Goal: Task Accomplishment & Management: Manage account settings

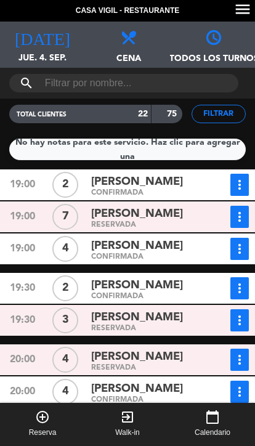
click at [243, 6] on icon "menu" at bounding box center [243, 9] width 18 height 18
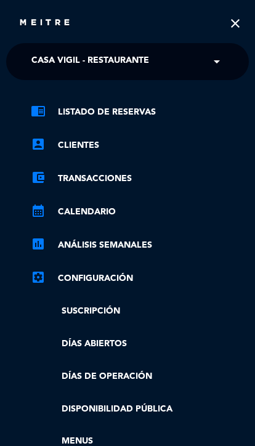
click at [218, 67] on span at bounding box center [220, 62] width 21 height 26
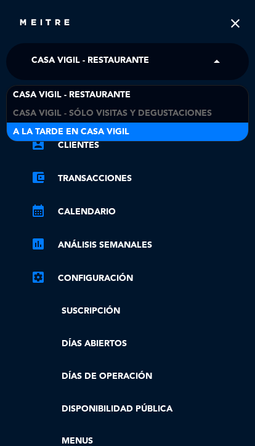
click at [84, 130] on span "A la tarde en Casa Vigil" at bounding box center [71, 132] width 116 height 14
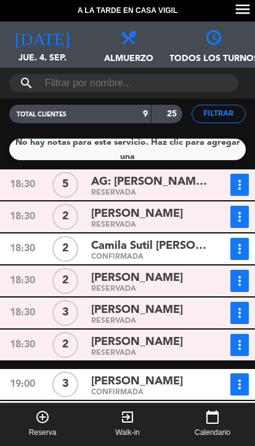
click at [6, 126] on div "TOTAL CLIENTES 9 25" at bounding box center [96, 114] width 192 height 31
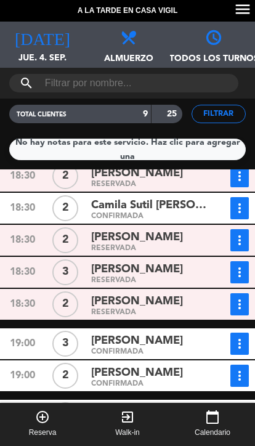
scroll to position [9, 0]
click at [181, 264] on div "[PERSON_NAME]" at bounding box center [151, 269] width 120 height 17
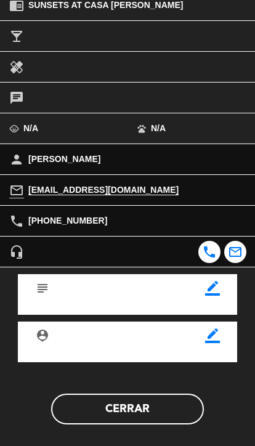
scroll to position [240, 0]
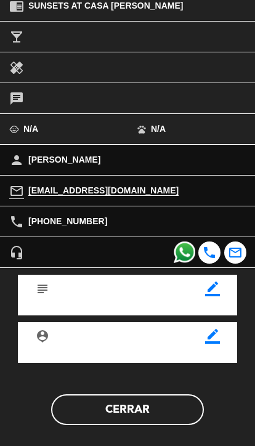
click at [172, 401] on button "Cerrar" at bounding box center [127, 409] width 153 height 31
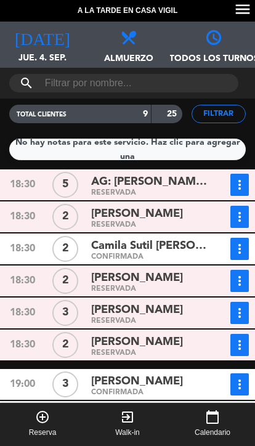
scroll to position [0, 0]
click at [247, 7] on icon "menu" at bounding box center [243, 9] width 18 height 18
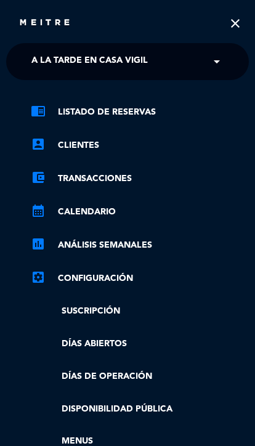
click at [222, 53] on span at bounding box center [220, 62] width 21 height 26
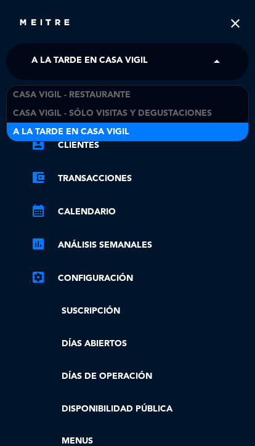
click at [169, 87] on div "Casa Vigil - Restaurante" at bounding box center [128, 95] width 242 height 18
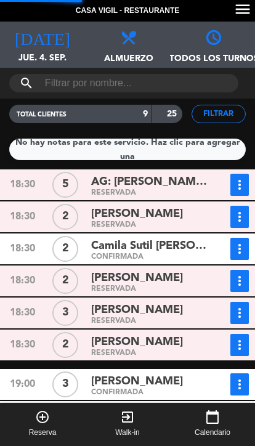
click at [134, 44] on icon at bounding box center [127, 36] width 15 height 15
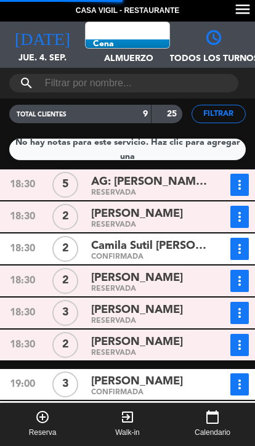
click at [154, 41] on span "Almuerzo Todos los servicios Almuerzo Cena" at bounding box center [127, 45] width 85 height 46
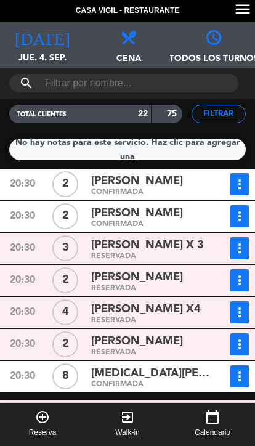
scroll to position [401, 0]
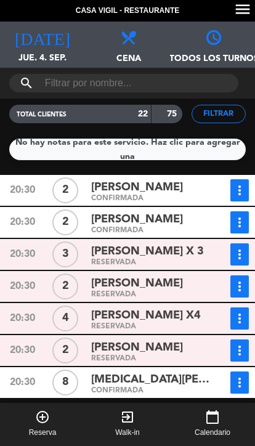
click at [29, 179] on div "20:30" at bounding box center [22, 190] width 43 height 22
click at [25, 179] on div "20:30" at bounding box center [22, 190] width 43 height 22
click at [120, 179] on span "[PERSON_NAME]" at bounding box center [137, 188] width 92 height 18
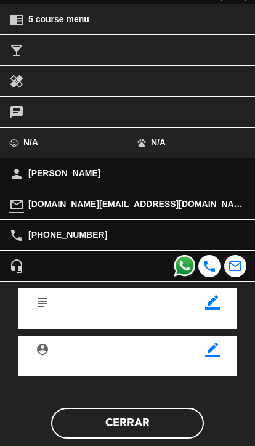
scroll to position [233, 0]
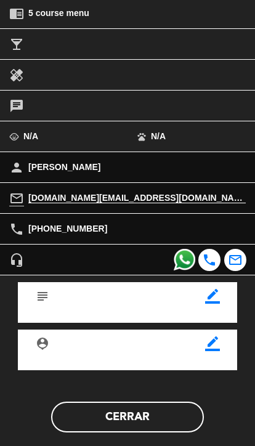
click at [152, 415] on button "Cerrar" at bounding box center [127, 417] width 153 height 31
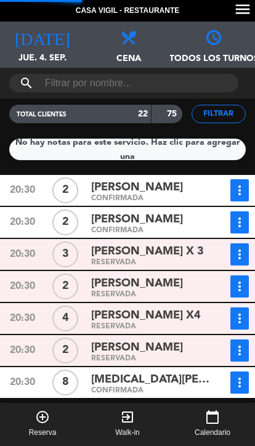
click at [44, 211] on div "2" at bounding box center [65, 222] width 43 height 22
click at [105, 211] on span "[PERSON_NAME]" at bounding box center [137, 220] width 92 height 18
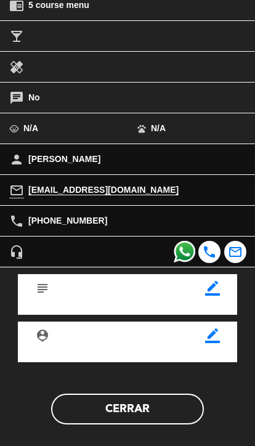
scroll to position [240, 0]
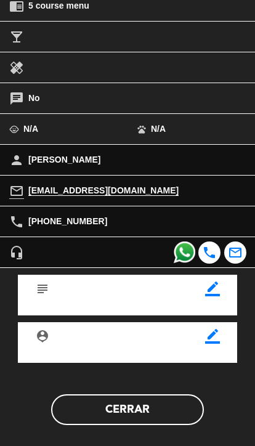
click at [160, 407] on button "Cerrar" at bounding box center [127, 409] width 153 height 31
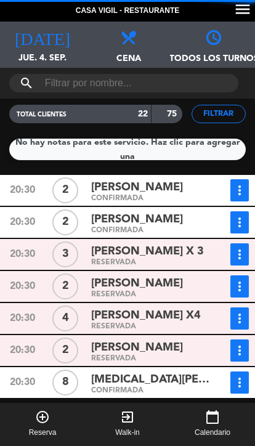
click at [117, 243] on span "[PERSON_NAME] X 3" at bounding box center [147, 252] width 113 height 18
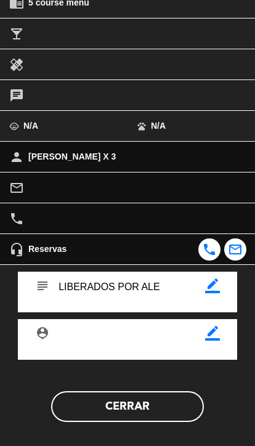
scroll to position [242, 0]
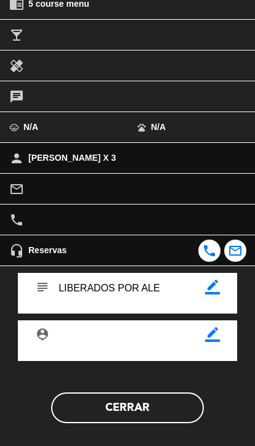
click at [162, 402] on button "Cerrar" at bounding box center [127, 408] width 153 height 31
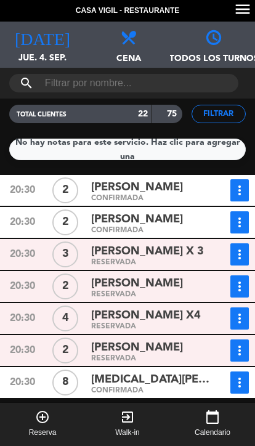
click at [105, 275] on span "[PERSON_NAME]" at bounding box center [137, 284] width 92 height 18
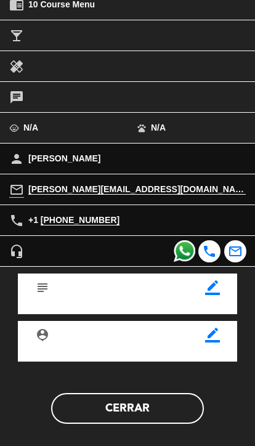
scroll to position [240, 0]
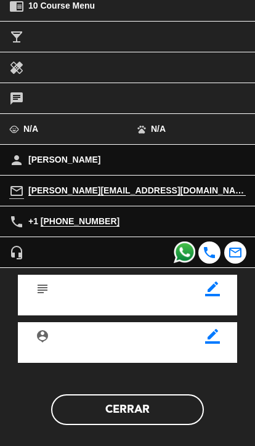
click at [155, 405] on button "Cerrar" at bounding box center [127, 409] width 153 height 31
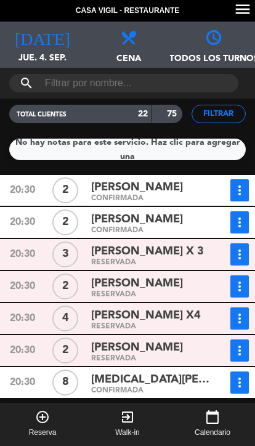
click at [200, 307] on div "[PERSON_NAME] X4" at bounding box center [151, 315] width 120 height 17
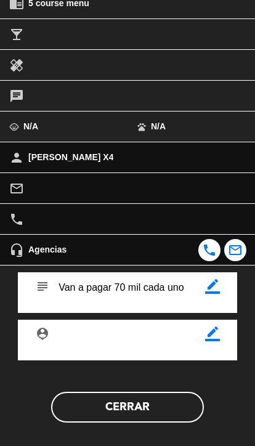
scroll to position [242, 0]
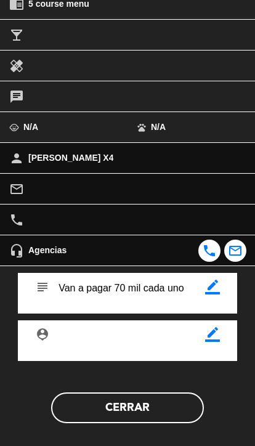
click at [156, 404] on button "Cerrar" at bounding box center [127, 408] width 153 height 31
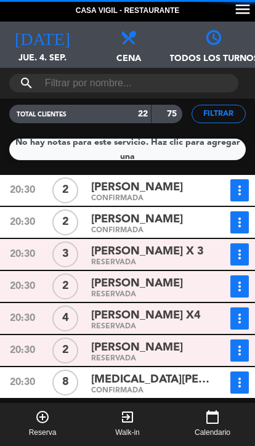
click at [115, 339] on span "[PERSON_NAME]" at bounding box center [137, 348] width 92 height 18
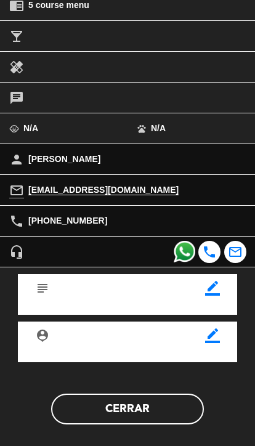
scroll to position [240, 0]
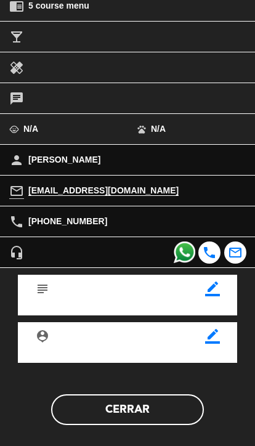
click at [162, 400] on button "Cerrar" at bounding box center [127, 409] width 153 height 31
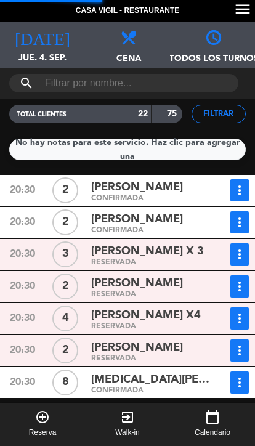
click at [192, 372] on div "[MEDICAL_DATA][PERSON_NAME]" at bounding box center [151, 380] width 120 height 17
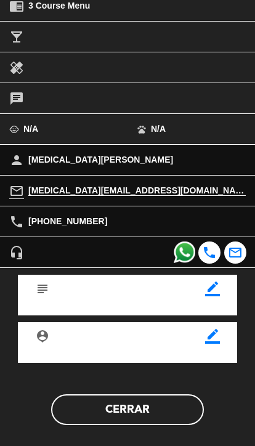
click at [168, 404] on button "Cerrar" at bounding box center [127, 409] width 153 height 31
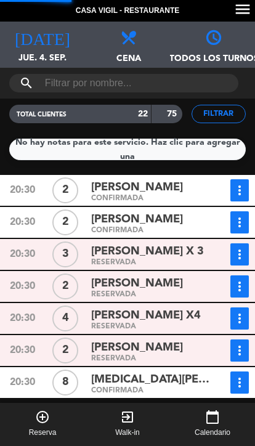
click at [183, 411] on div "[PERSON_NAME]" at bounding box center [151, 419] width 120 height 17
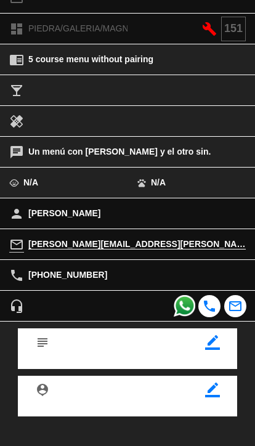
scroll to position [210, 0]
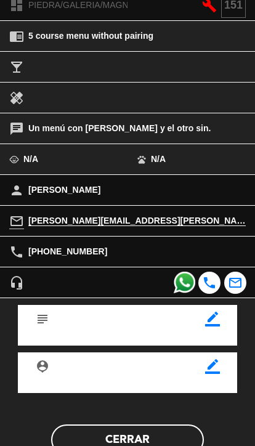
click at [165, 425] on button "Cerrar" at bounding box center [127, 440] width 153 height 31
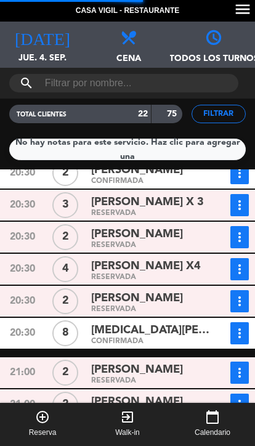
scroll to position [453, 0]
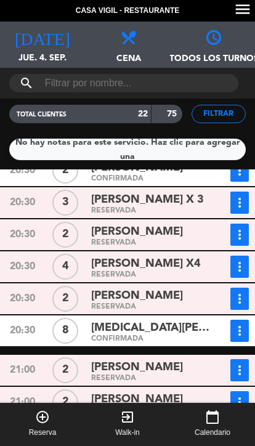
click at [192, 359] on div "[PERSON_NAME]" at bounding box center [151, 367] width 120 height 17
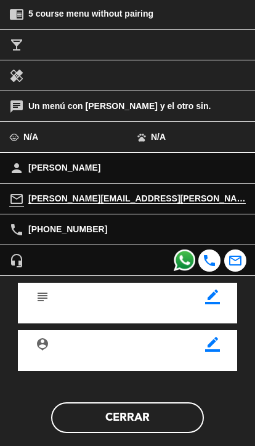
scroll to position [233, 0]
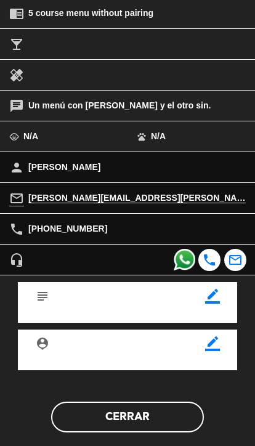
click at [161, 411] on button "Cerrar" at bounding box center [127, 417] width 153 height 31
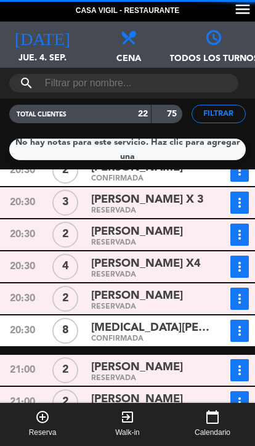
click at [187, 391] on div "[PERSON_NAME]" at bounding box center [151, 399] width 120 height 17
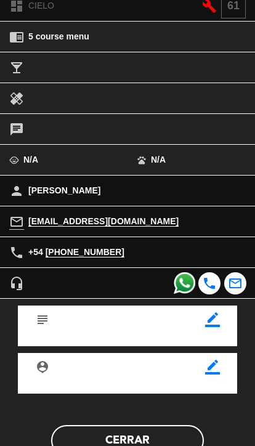
scroll to position [216, 0]
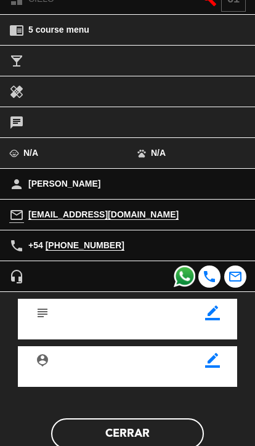
click at [166, 425] on button "Cerrar" at bounding box center [127, 433] width 153 height 31
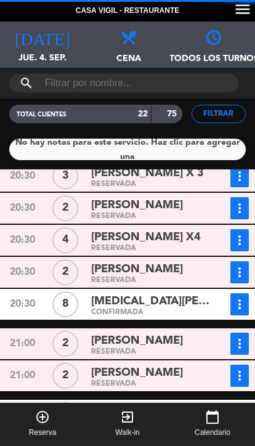
scroll to position [479, 0]
click at [190, 404] on span "[PERSON_NAME] [PERSON_NAME]" at bounding box center [151, 413] width 120 height 18
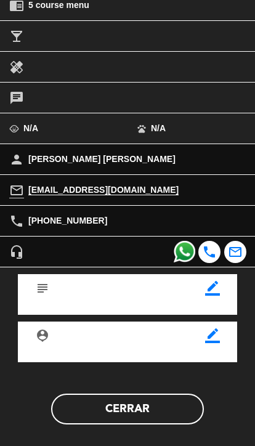
scroll to position [240, 0]
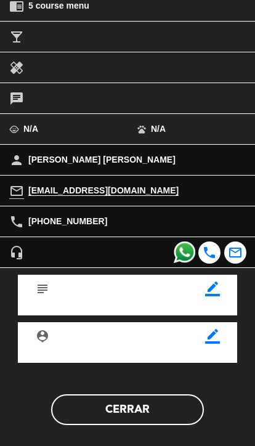
click at [164, 403] on button "Cerrar" at bounding box center [127, 409] width 153 height 31
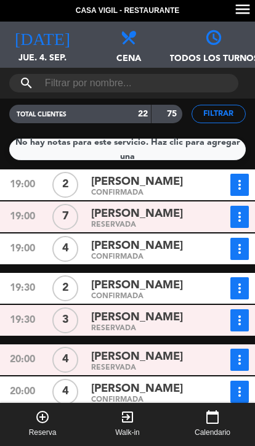
scroll to position [0, 0]
click at [107, 173] on span "[PERSON_NAME]" at bounding box center [137, 182] width 92 height 18
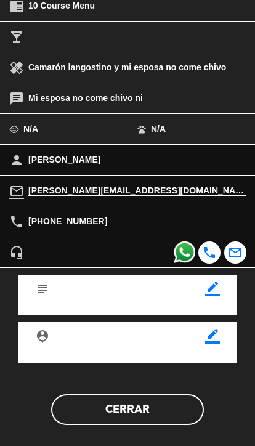
scroll to position [240, 0]
click at [158, 402] on button "Cerrar" at bounding box center [127, 409] width 153 height 31
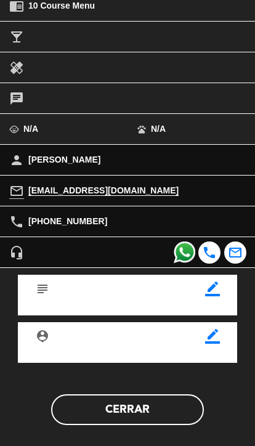
click at [165, 403] on button "Cerrar" at bounding box center [127, 409] width 153 height 31
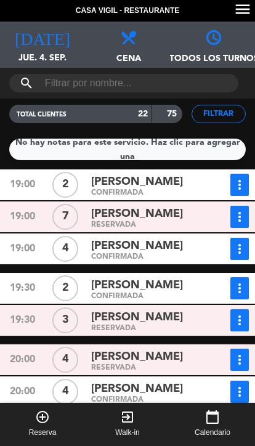
click at [200, 238] on div "[PERSON_NAME]" at bounding box center [151, 246] width 120 height 17
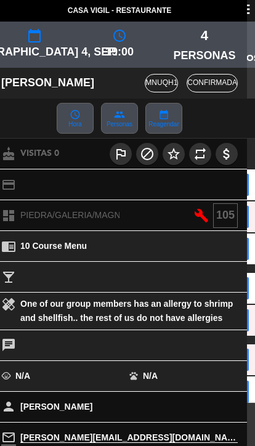
scroll to position [0, 9]
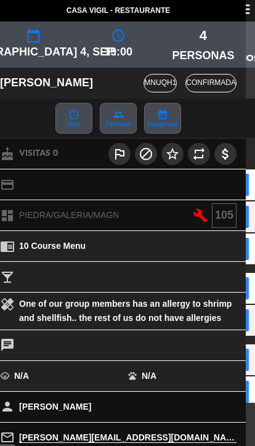
copy span "One of our group members has an allergy to shrimp and shellfish.. the rest of u…"
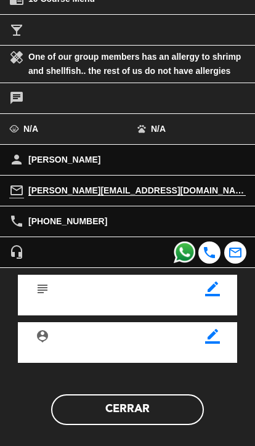
scroll to position [246, 0]
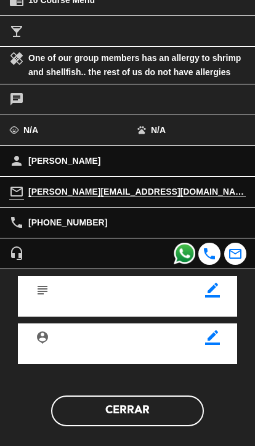
click at [164, 402] on button "Cerrar" at bounding box center [127, 411] width 153 height 31
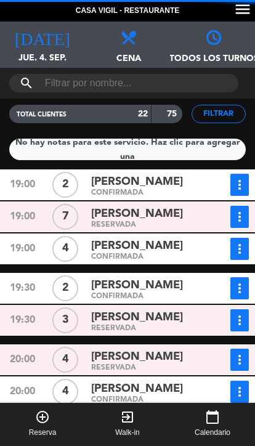
click at [192, 277] on div "[PERSON_NAME]" at bounding box center [151, 285] width 120 height 17
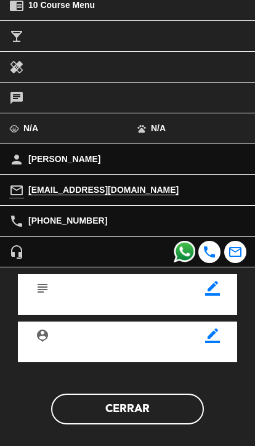
scroll to position [240, 0]
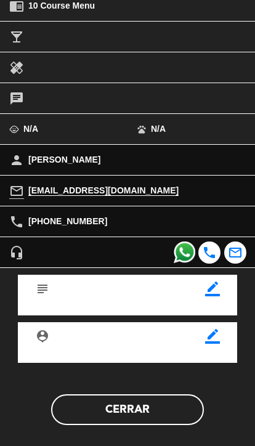
click at [150, 399] on button "Cerrar" at bounding box center [127, 409] width 153 height 31
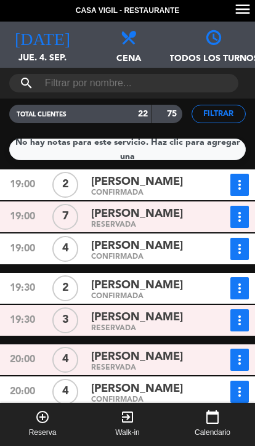
click at [189, 309] on div "[PERSON_NAME]" at bounding box center [151, 317] width 120 height 17
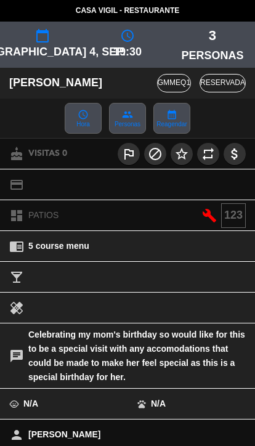
copy span "Celebrating my mom's birthday so would like for this to be a special visit with…"
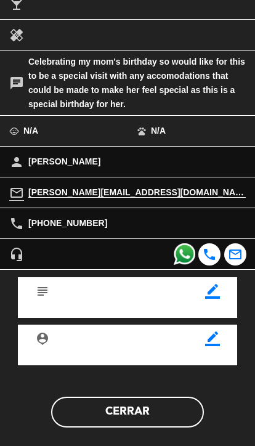
scroll to position [273, 0]
click at [161, 405] on button "Cerrar" at bounding box center [127, 412] width 153 height 31
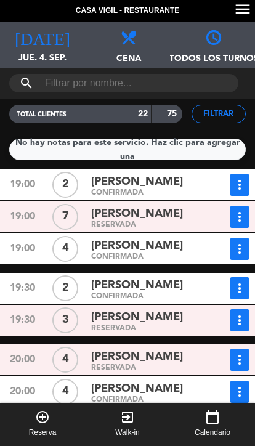
click at [192, 344] on div "20:00 4 [PERSON_NAME] RESERVADA more_vert Estado de la reserva [PHONE_NUMBER] […" at bounding box center [127, 359] width 261 height 31
click at [192, 349] on div "[PERSON_NAME]" at bounding box center [151, 357] width 120 height 17
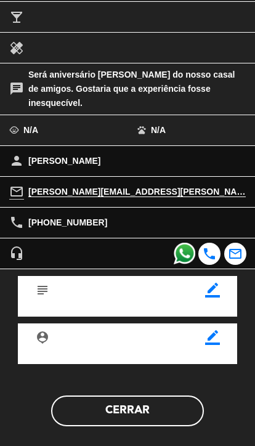
scroll to position [259, 0]
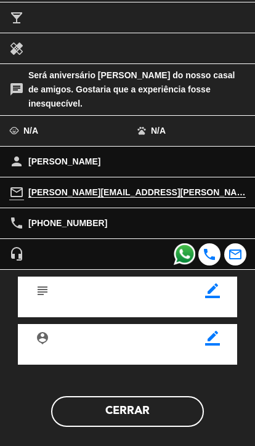
click at [165, 400] on button "Cerrar" at bounding box center [127, 411] width 153 height 31
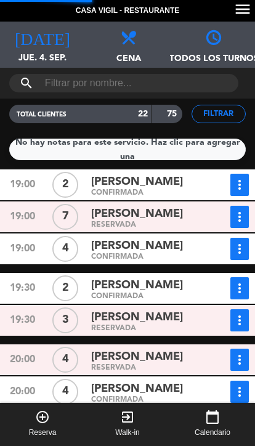
click at [184, 381] on div "[PERSON_NAME]" at bounding box center [151, 389] width 120 height 17
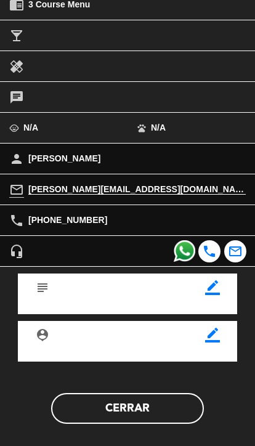
scroll to position [240, 0]
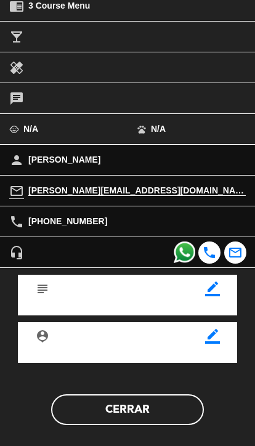
click at [163, 410] on button "Cerrar" at bounding box center [127, 409] width 153 height 31
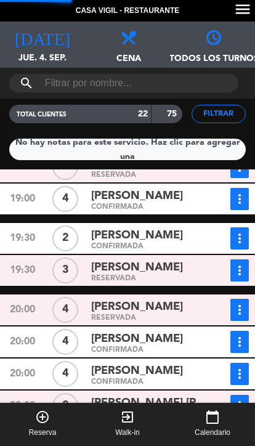
scroll to position [57, 0]
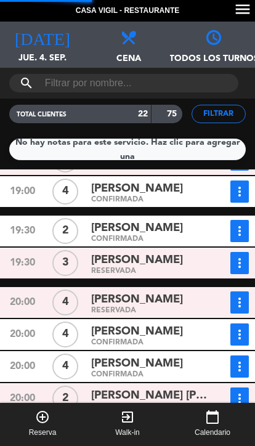
click at [186, 356] on div "[PERSON_NAME]" at bounding box center [151, 364] width 120 height 17
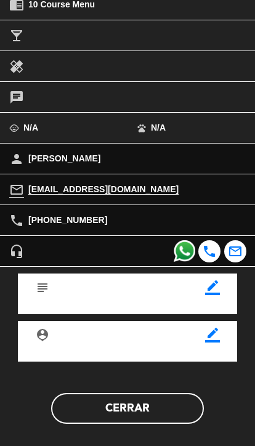
scroll to position [240, 0]
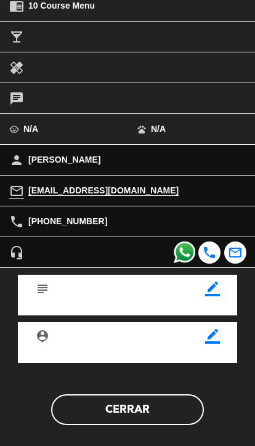
click at [155, 401] on button "Cerrar" at bounding box center [127, 409] width 153 height 31
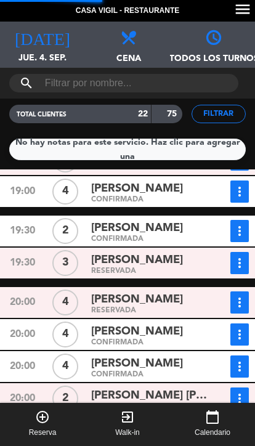
click at [171, 387] on span "[PERSON_NAME] [PERSON_NAME] HAJAR" at bounding box center [151, 396] width 120 height 18
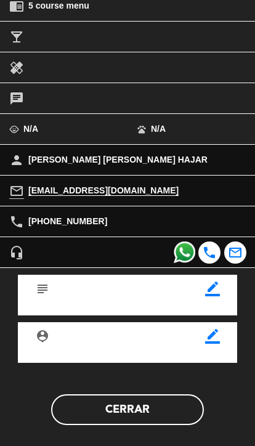
click at [160, 402] on button "Cerrar" at bounding box center [127, 409] width 153 height 31
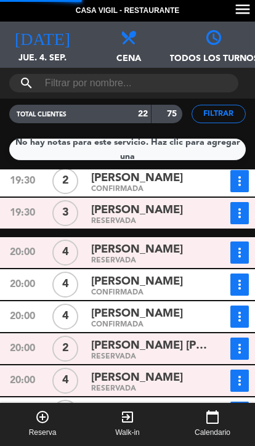
scroll to position [115, 0]
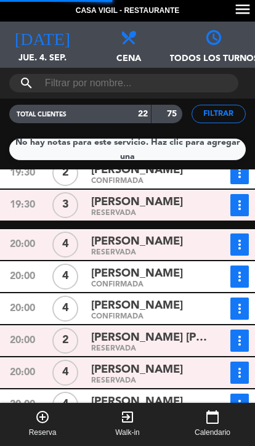
click at [171, 362] on div "[PERSON_NAME]" at bounding box center [151, 370] width 120 height 17
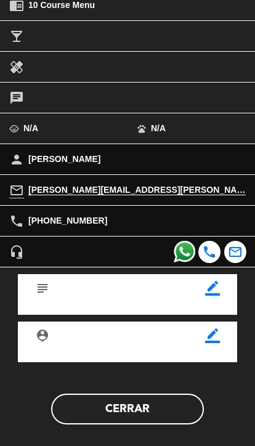
scroll to position [240, 0]
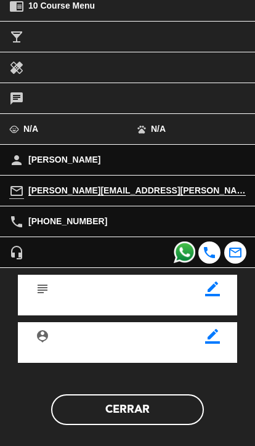
click at [161, 400] on button "Cerrar" at bounding box center [127, 409] width 153 height 31
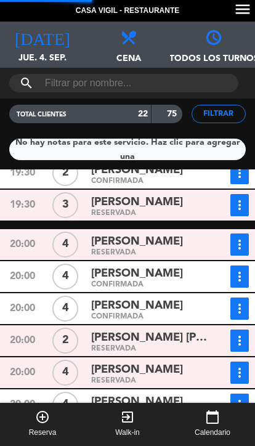
click at [177, 394] on div "[PERSON_NAME]" at bounding box center [151, 402] width 120 height 17
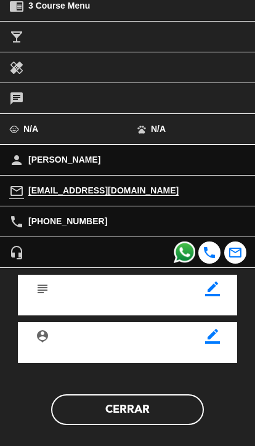
click at [144, 407] on button "Cerrar" at bounding box center [127, 409] width 153 height 31
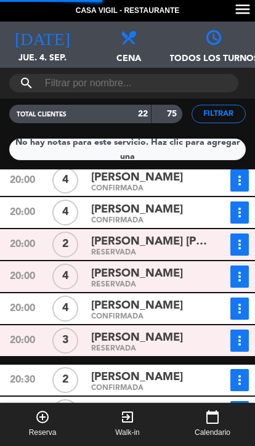
scroll to position [214, 0]
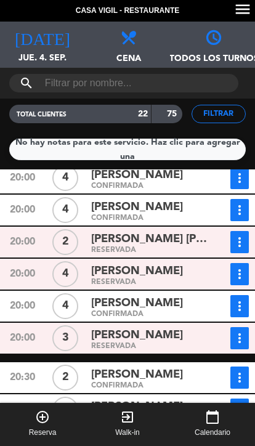
click at [187, 327] on div "[PERSON_NAME]" at bounding box center [151, 335] width 120 height 17
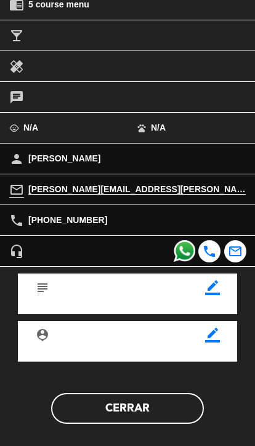
scroll to position [240, 0]
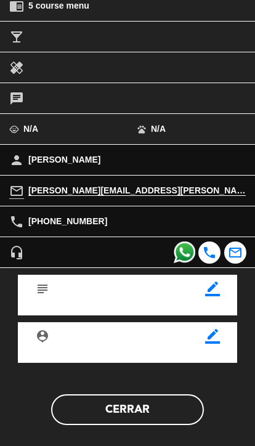
click at [145, 410] on button "Cerrar" at bounding box center [127, 409] width 153 height 31
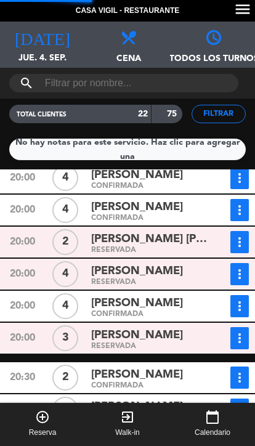
click at [172, 367] on div "[PERSON_NAME]" at bounding box center [151, 375] width 120 height 17
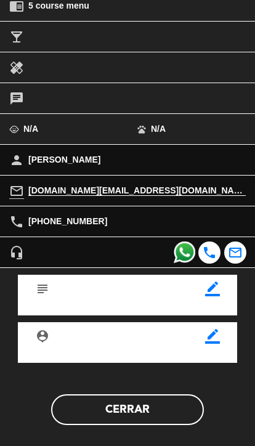
click at [151, 402] on button "Cerrar" at bounding box center [127, 409] width 153 height 31
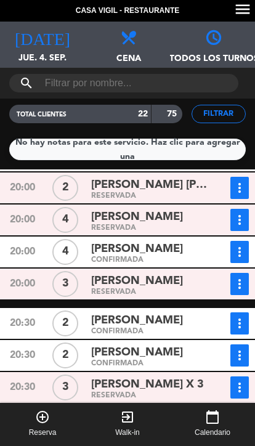
scroll to position [271, 0]
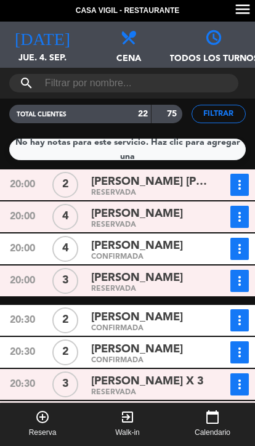
click at [182, 341] on div "[PERSON_NAME]" at bounding box center [151, 349] width 120 height 17
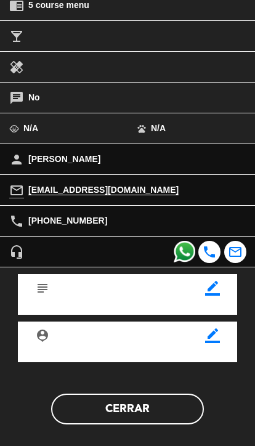
scroll to position [240, 0]
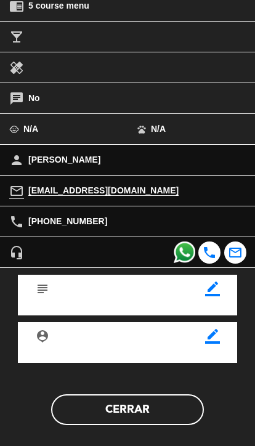
click at [154, 402] on button "Cerrar" at bounding box center [127, 409] width 153 height 31
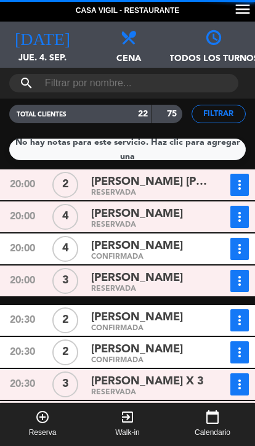
click at [184, 373] on div "[PERSON_NAME] X 3" at bounding box center [151, 381] width 120 height 17
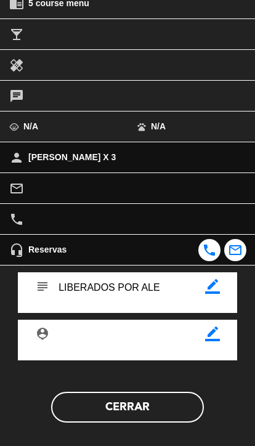
scroll to position [242, 0]
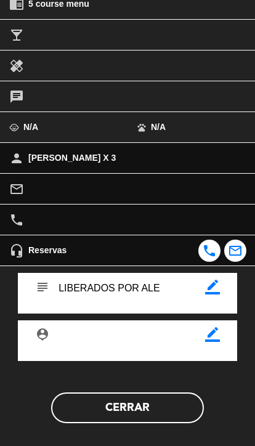
click at [171, 404] on button "Cerrar" at bounding box center [127, 408] width 153 height 31
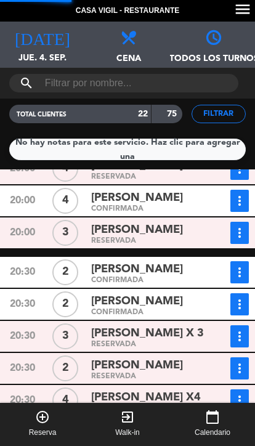
scroll to position [323, 0]
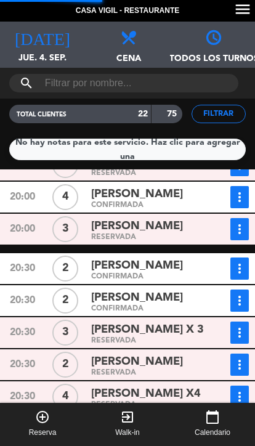
click at [188, 354] on div "[PERSON_NAME]" at bounding box center [151, 362] width 120 height 17
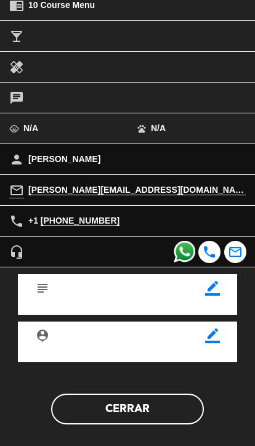
scroll to position [240, 0]
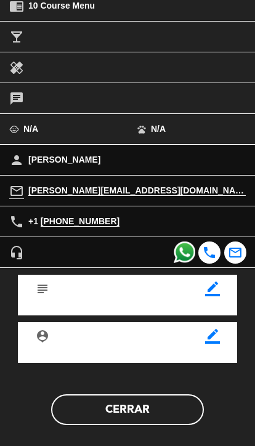
click at [163, 405] on button "Cerrar" at bounding box center [127, 409] width 153 height 31
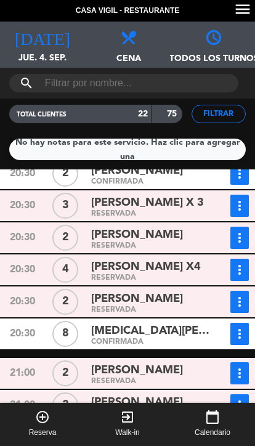
scroll to position [453, 0]
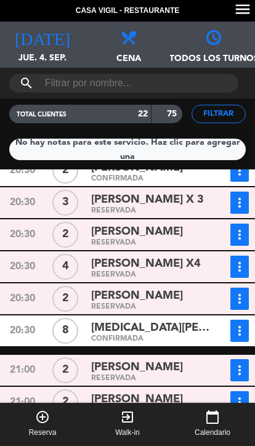
click at [183, 287] on span "[PERSON_NAME]" at bounding box center [137, 296] width 92 height 18
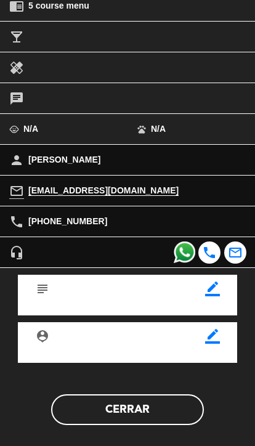
scroll to position [240, 0]
click at [155, 403] on button "Cerrar" at bounding box center [127, 409] width 153 height 31
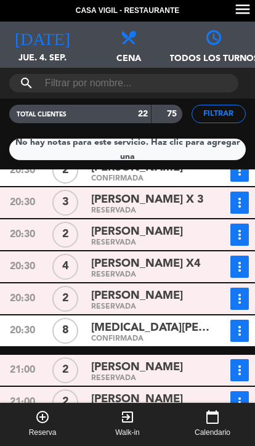
click at [185, 320] on div "[MEDICAL_DATA][PERSON_NAME]" at bounding box center [151, 328] width 120 height 17
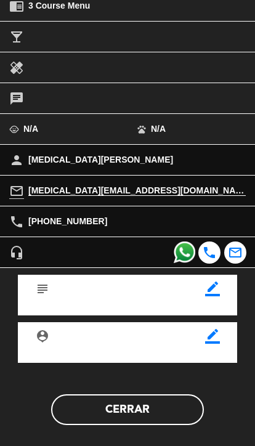
click at [156, 396] on button "Cerrar" at bounding box center [127, 409] width 153 height 31
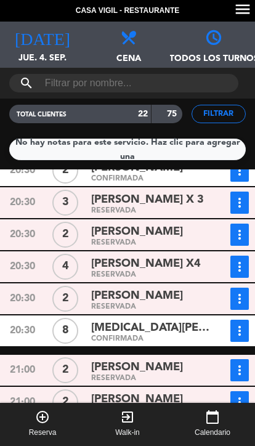
click at [179, 359] on div "[PERSON_NAME]" at bounding box center [151, 367] width 120 height 17
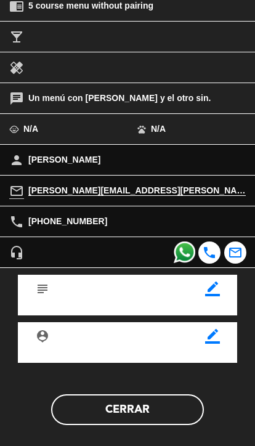
click at [157, 404] on button "Cerrar" at bounding box center [127, 409] width 153 height 31
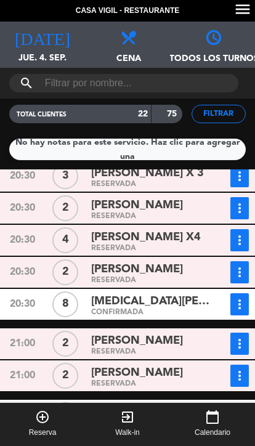
scroll to position [479, 0]
click at [242, 5] on icon "menu" at bounding box center [243, 9] width 18 height 18
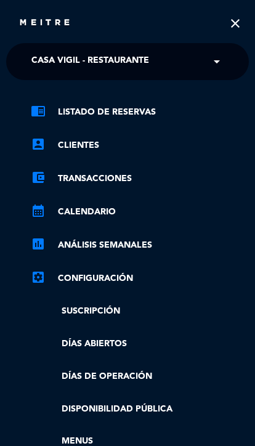
click at [91, 54] on span "Casa Vigil - Restaurante" at bounding box center [90, 62] width 118 height 26
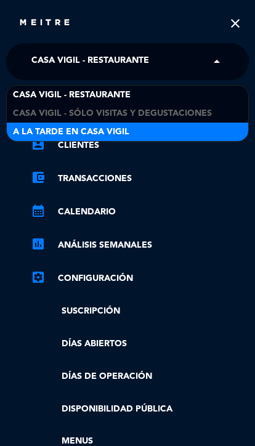
click at [74, 129] on span "A la tarde en Casa Vigil" at bounding box center [71, 132] width 116 height 14
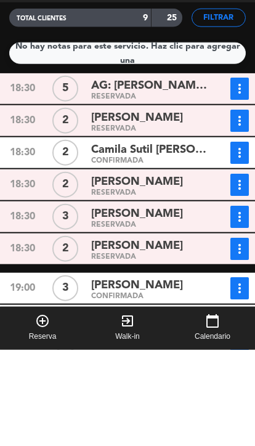
scroll to position [0, 0]
click at [107, 301] on span "[PERSON_NAME]" at bounding box center [137, 310] width 92 height 18
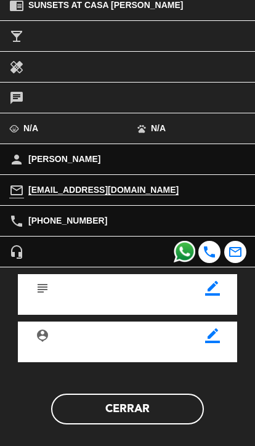
scroll to position [240, 0]
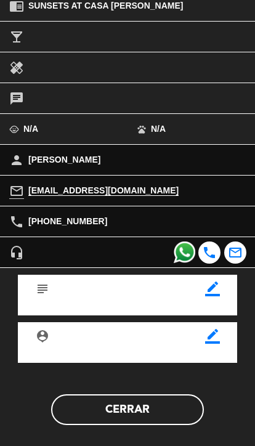
click at [159, 407] on button "Cerrar" at bounding box center [127, 409] width 153 height 31
